Goal: Complete application form

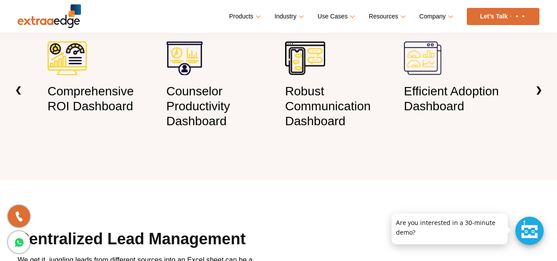
scroll to position [689, 0]
click at [421, 214] on p at bounding box center [449, 214] width 116 height 0
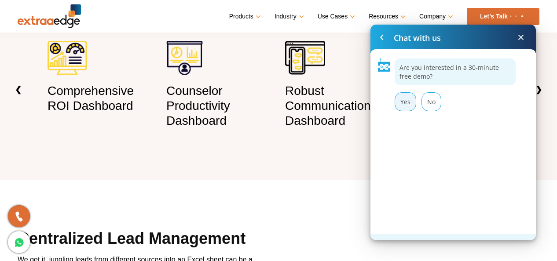
click at [403, 105] on div "Yes" at bounding box center [405, 101] width 22 height 19
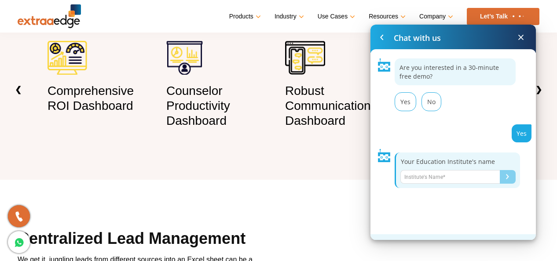
click at [427, 178] on input "Name*" at bounding box center [449, 177] width 99 height 14
type input "Raventrax"
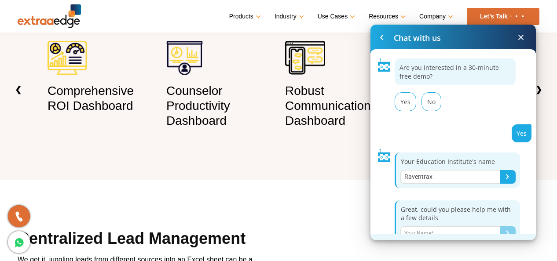
scroll to position [14, 0]
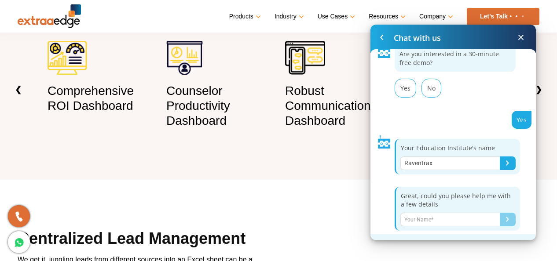
click at [449, 219] on input "Name*" at bounding box center [449, 220] width 99 height 14
type input "[PERSON_NAME]"
click at [500, 220] on button "Submit" at bounding box center [507, 220] width 16 height 14
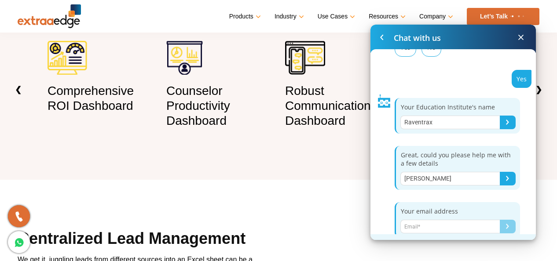
scroll to position [61, 0]
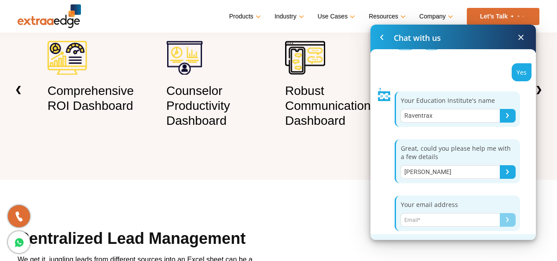
click at [434, 217] on input "Name*" at bounding box center [449, 220] width 99 height 14
click at [455, 217] on input "[EMAIL_ADDRESS][DOMAIN_NAME]" at bounding box center [449, 220] width 99 height 14
type input "[EMAIL_ADDRESS][DOMAIN_NAME]"
click at [506, 219] on div "Submit" at bounding box center [507, 219] width 3 height 5
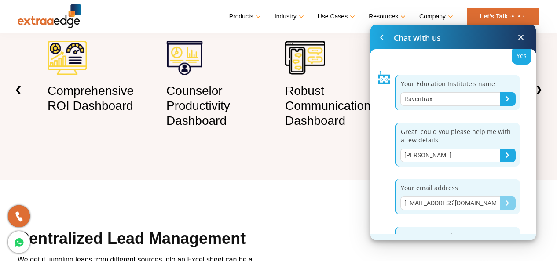
scroll to position [112, 0]
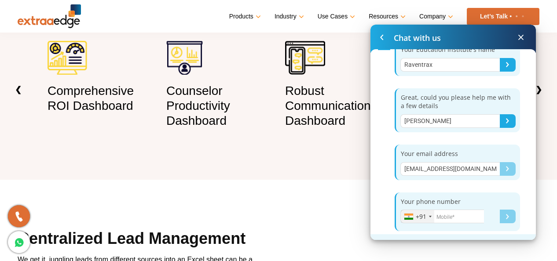
click at [460, 215] on input "Name*" at bounding box center [442, 217] width 84 height 14
type input "8590899999"
click at [506, 214] on div "Submit" at bounding box center [507, 216] width 3 height 5
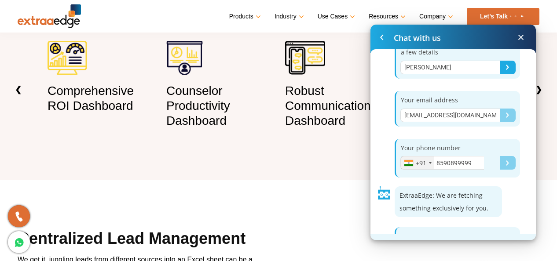
scroll to position [197, 0]
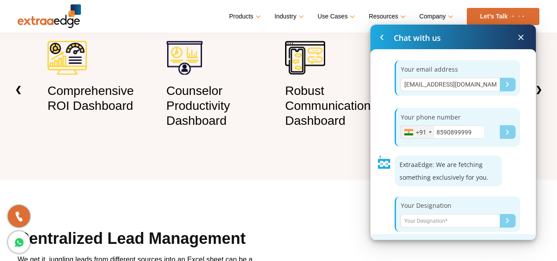
click at [446, 222] on input "Name*" at bounding box center [449, 221] width 99 height 14
type input "Chairman"
click at [506, 219] on div "Submit" at bounding box center [507, 220] width 3 height 5
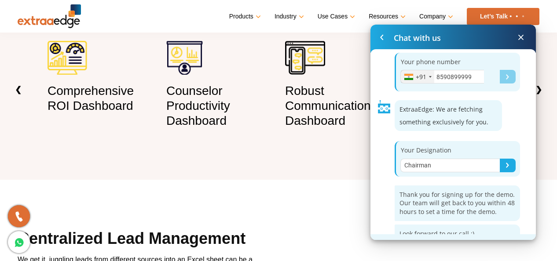
scroll to position [257, 0]
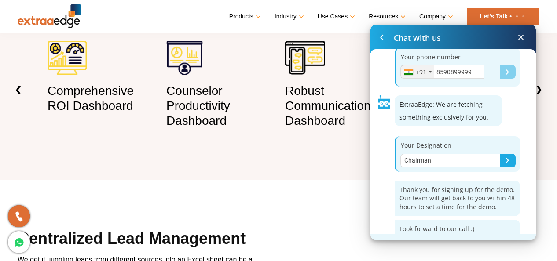
click at [520, 36] on span at bounding box center [520, 37] width 11 height 11
